Goal: Task Accomplishment & Management: Use online tool/utility

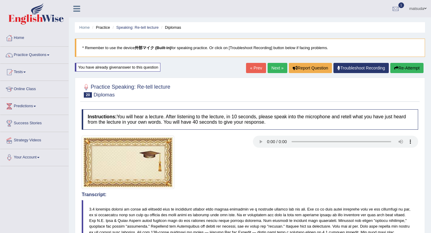
click at [401, 72] on button "Re-Attempt" at bounding box center [406, 68] width 33 height 10
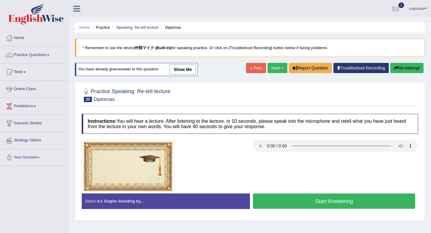
click at [326, 197] on button "Start Answering" at bounding box center [334, 200] width 162 height 15
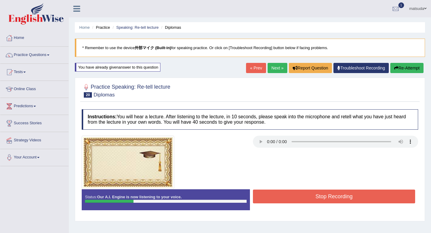
click at [411, 68] on button "Re-Attempt" at bounding box center [406, 68] width 33 height 10
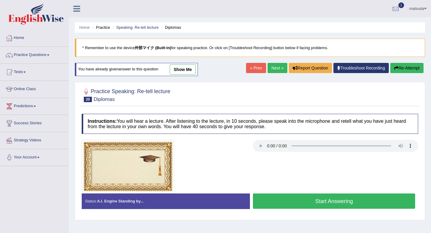
click at [363, 197] on button "Start Answering" at bounding box center [334, 200] width 162 height 15
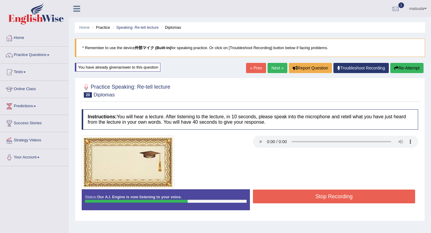
click at [363, 197] on button "Stop Recording" at bounding box center [334, 196] width 162 height 14
